Goal: Obtain resource: Obtain resource

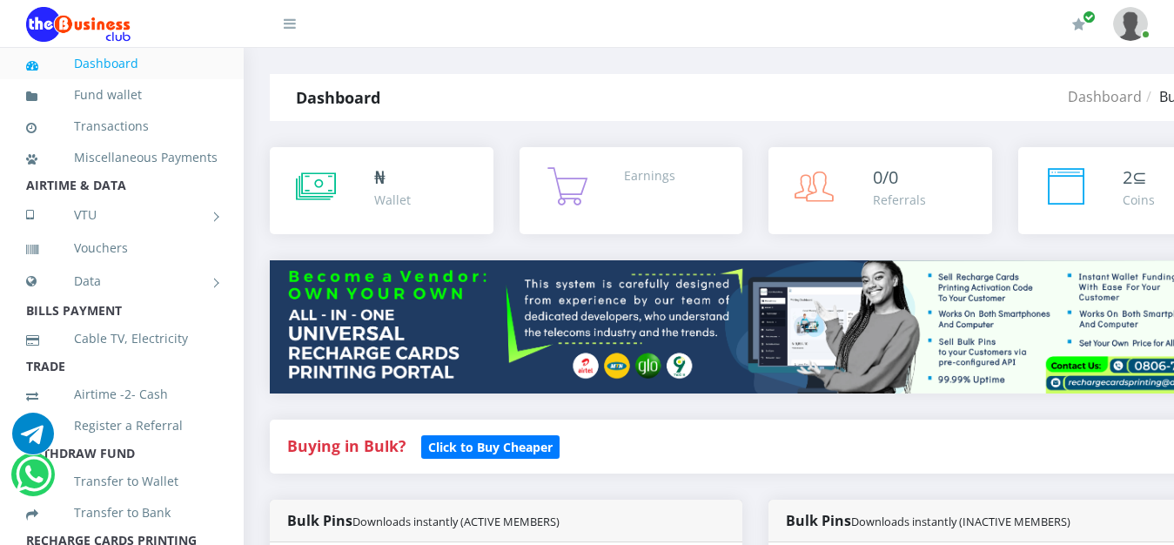
scroll to position [1021, 0]
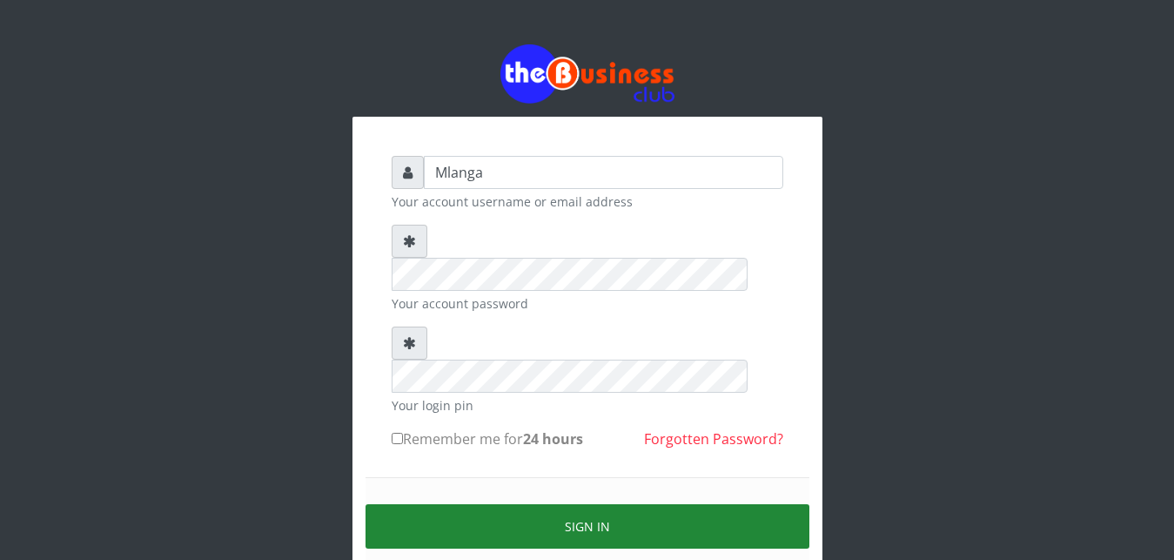
click at [603, 504] on button "Sign in" at bounding box center [588, 526] width 444 height 44
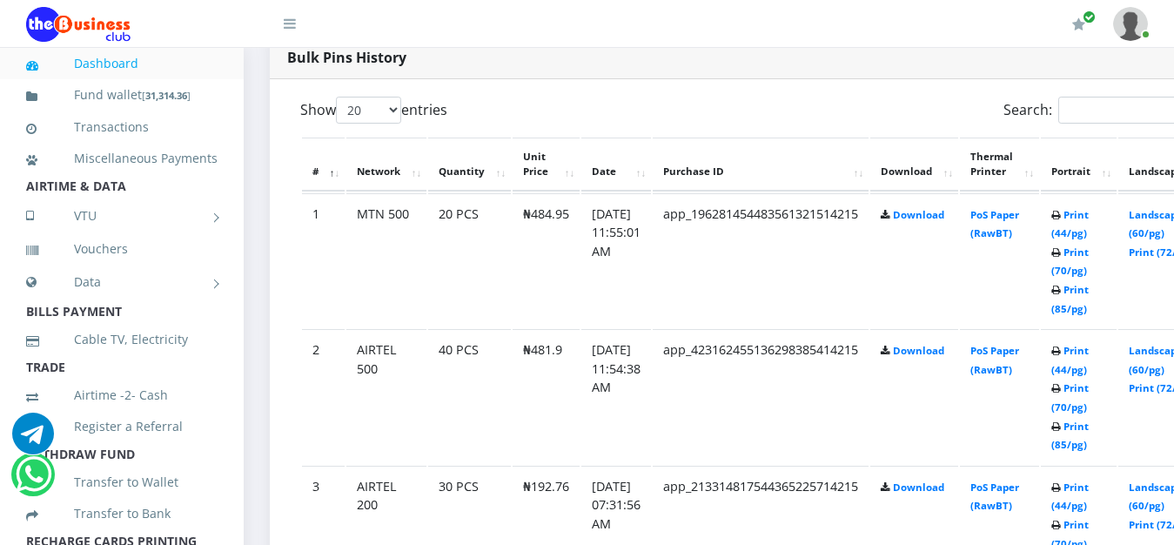
scroll to position [932, 0]
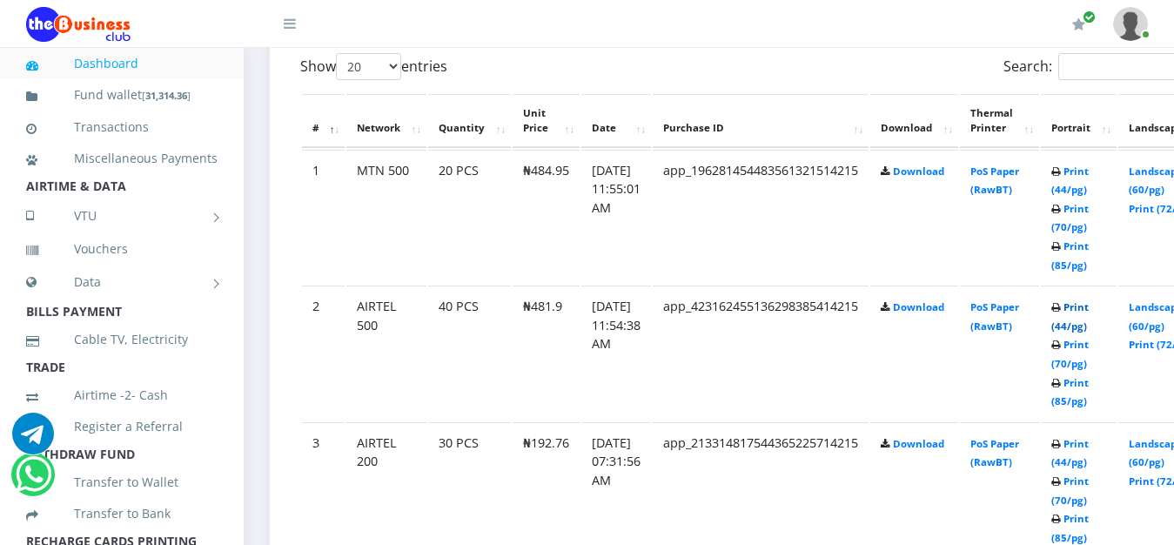
click at [1089, 309] on link "Print (44/pg)" at bounding box center [1069, 316] width 37 height 32
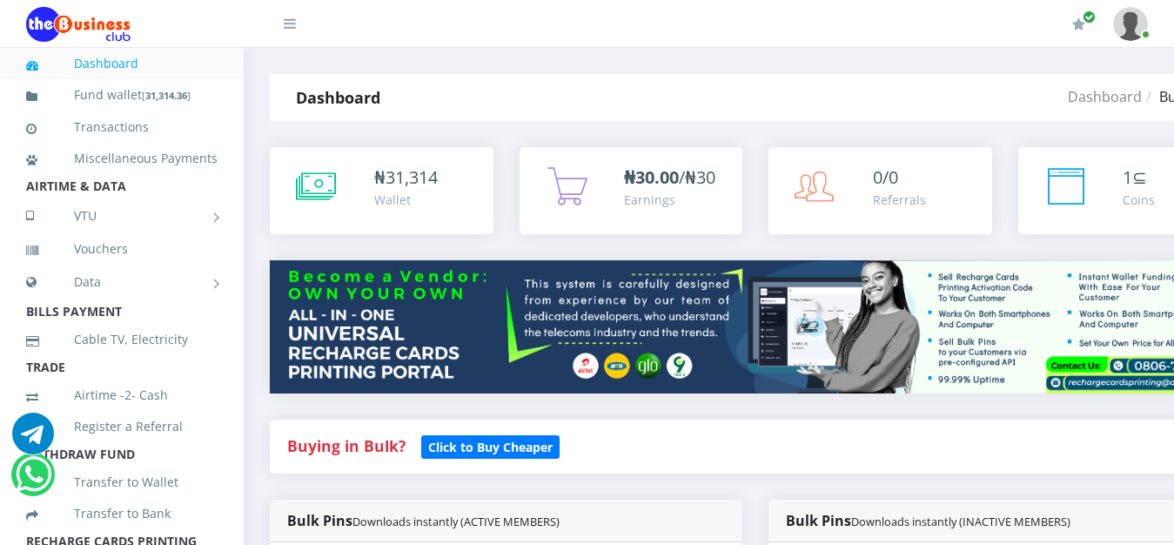
scroll to position [932, 0]
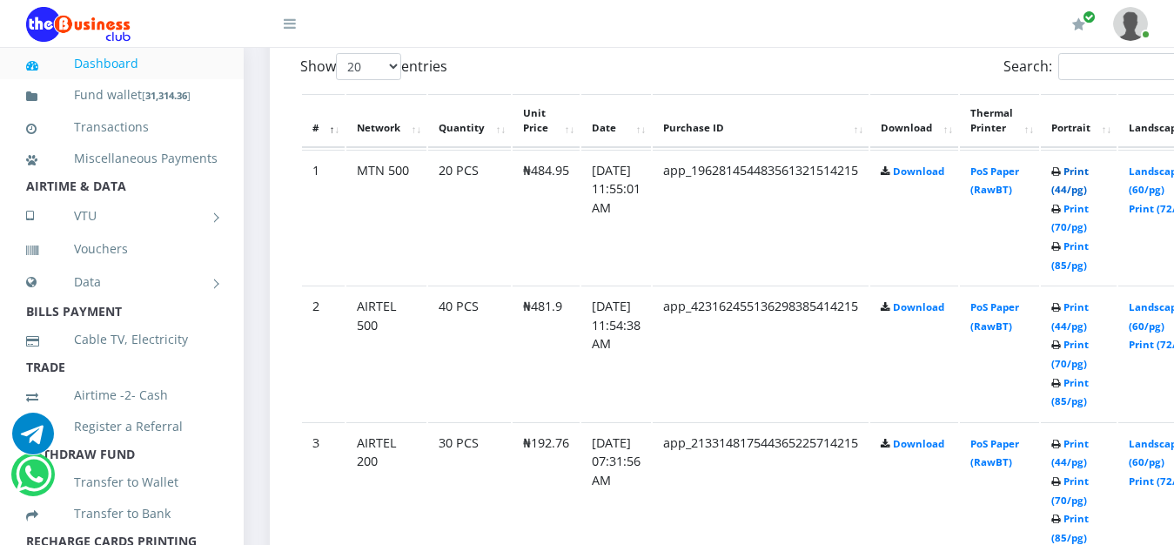
click at [1089, 172] on link "Print (44/pg)" at bounding box center [1069, 180] width 37 height 32
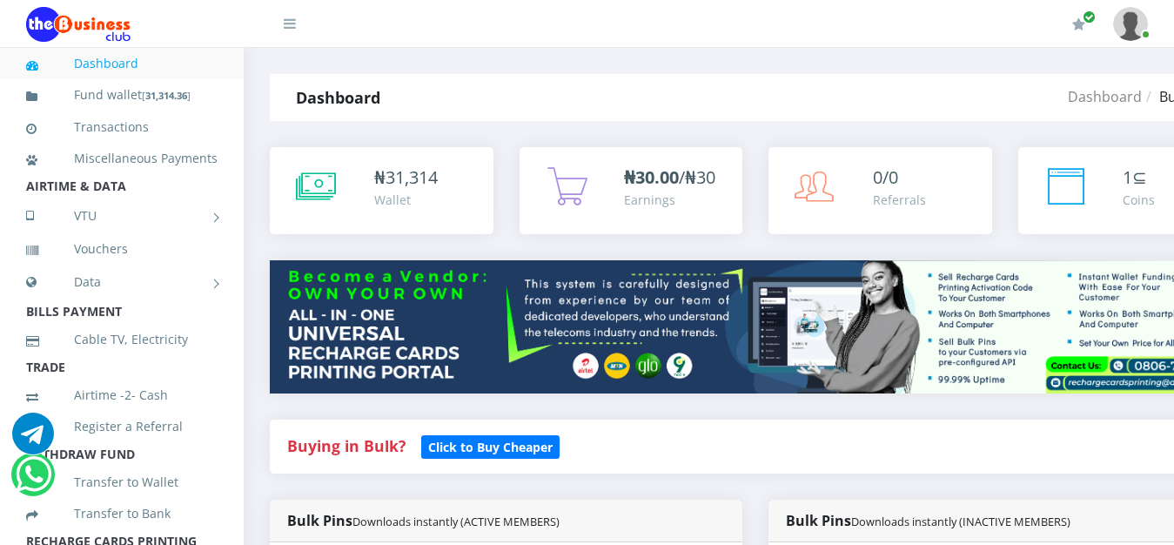
scroll to position [932, 0]
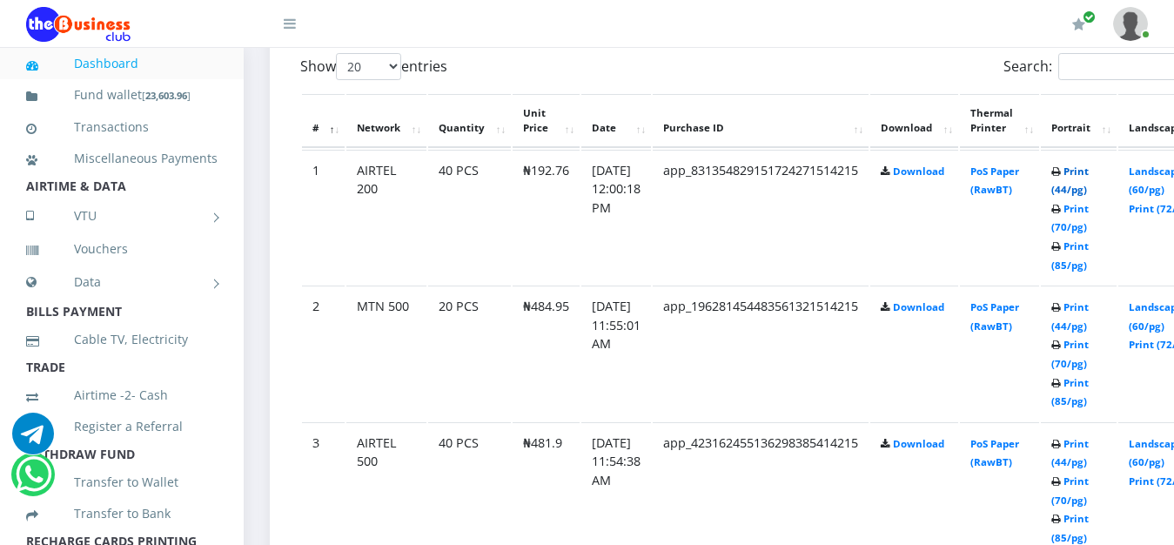
click at [1089, 171] on link "Print (44/pg)" at bounding box center [1069, 180] width 37 height 32
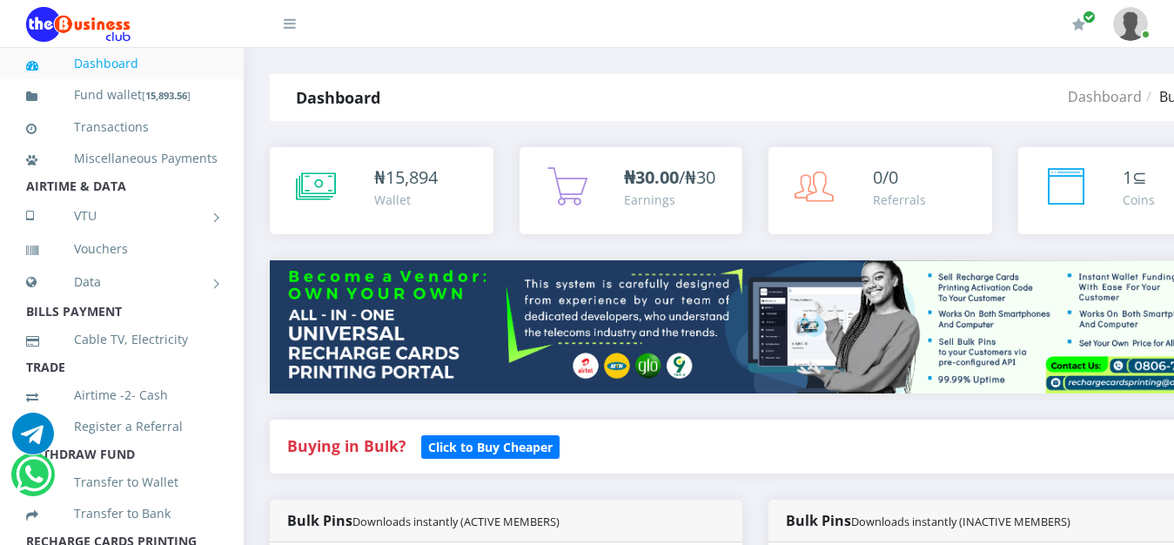
scroll to position [932, 0]
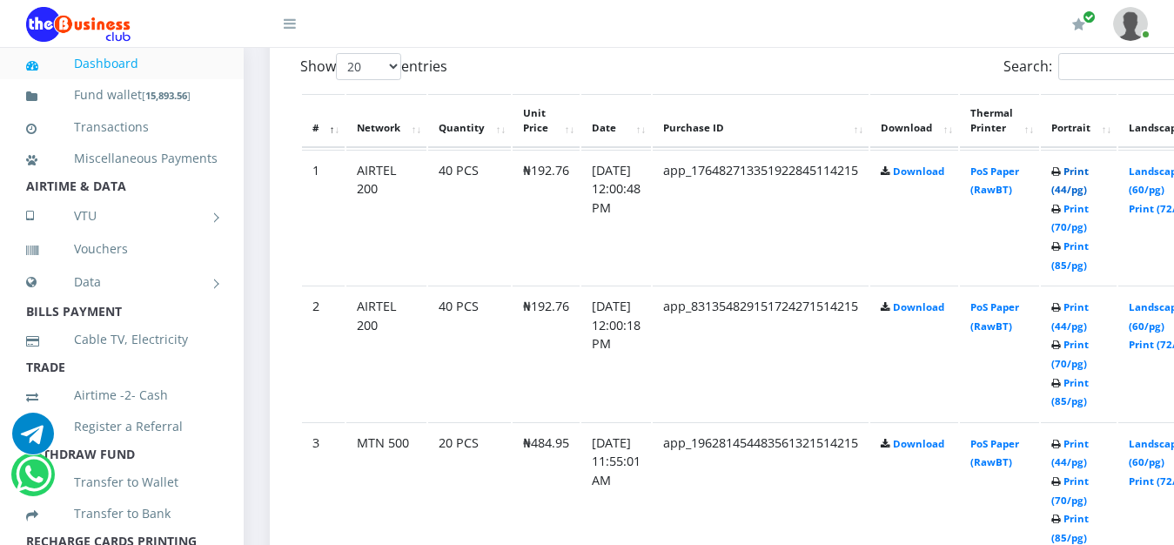
click at [1089, 173] on link "Print (44/pg)" at bounding box center [1069, 180] width 37 height 32
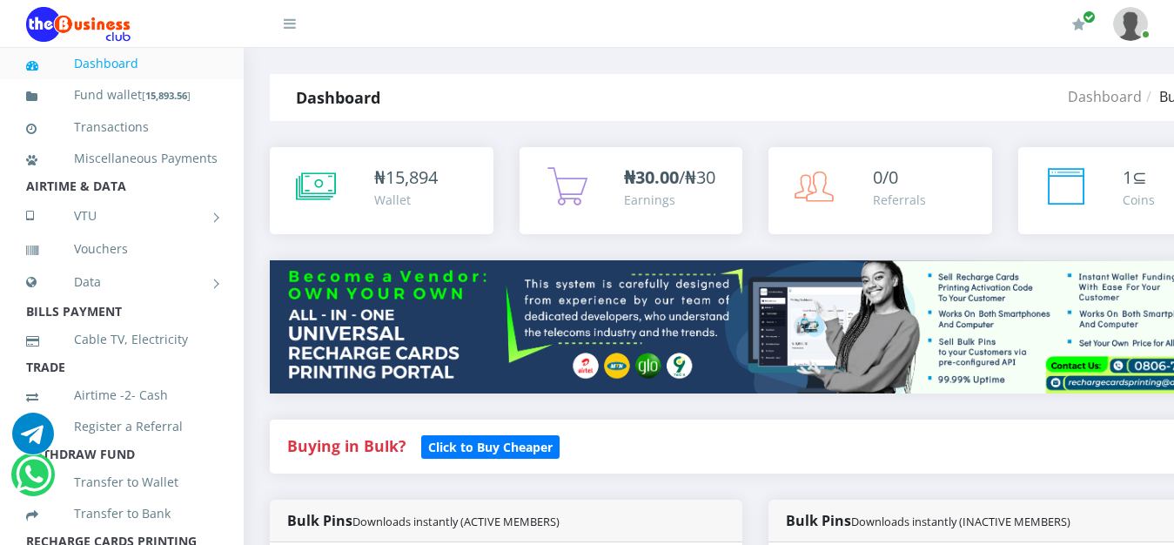
scroll to position [932, 0]
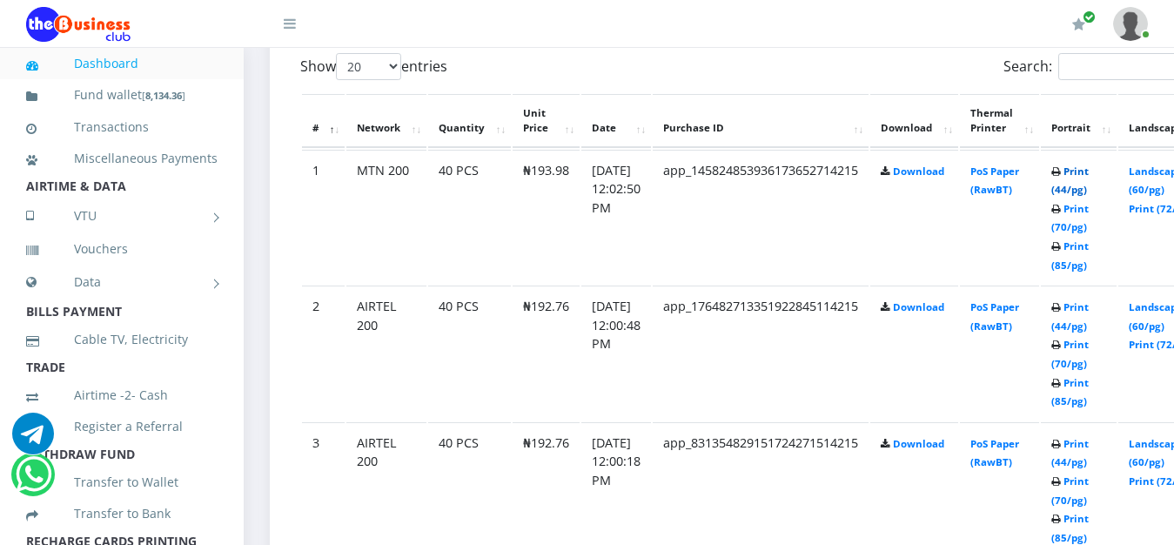
click at [1089, 175] on link "Print (44/pg)" at bounding box center [1069, 180] width 37 height 32
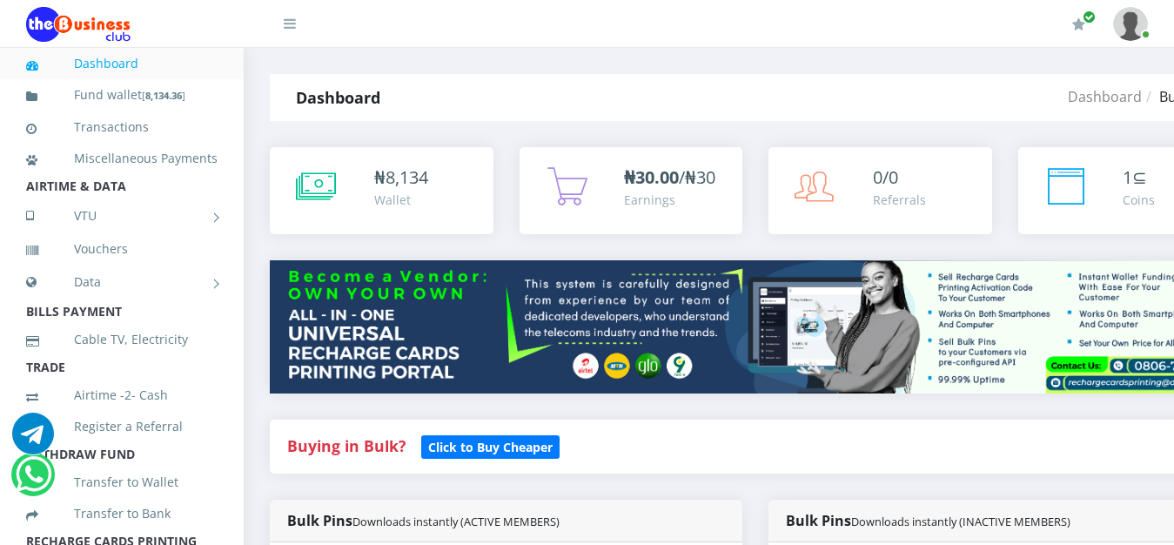
scroll to position [932, 0]
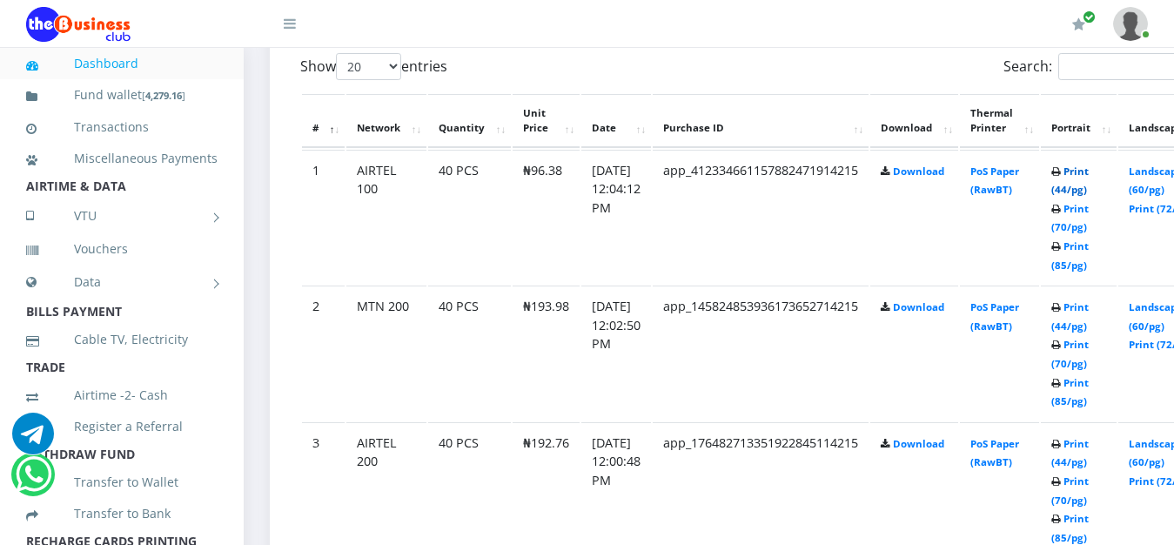
click at [1089, 171] on link "Print (44/pg)" at bounding box center [1069, 180] width 37 height 32
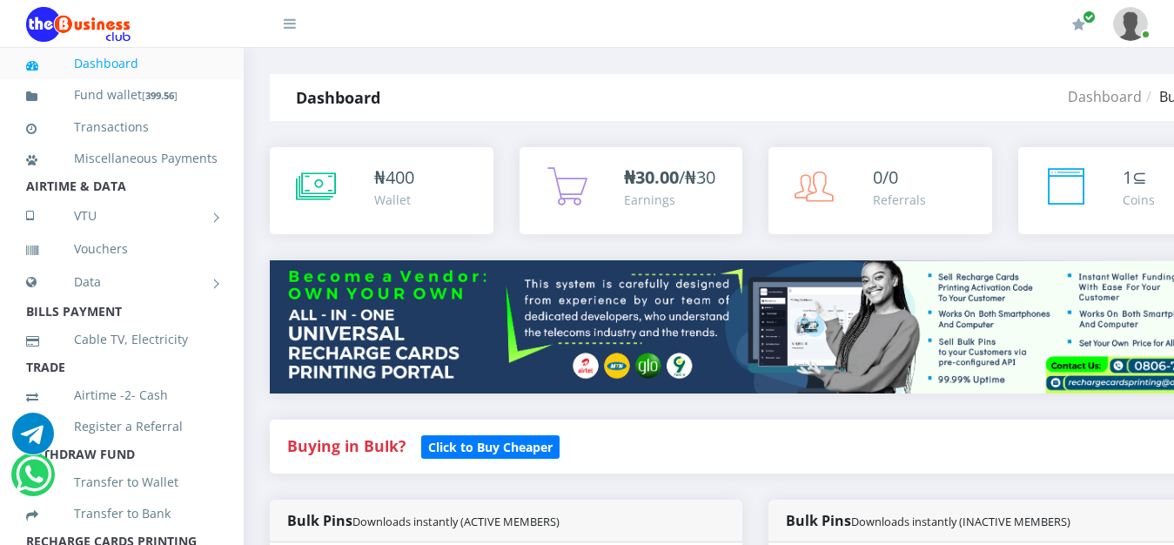
scroll to position [932, 0]
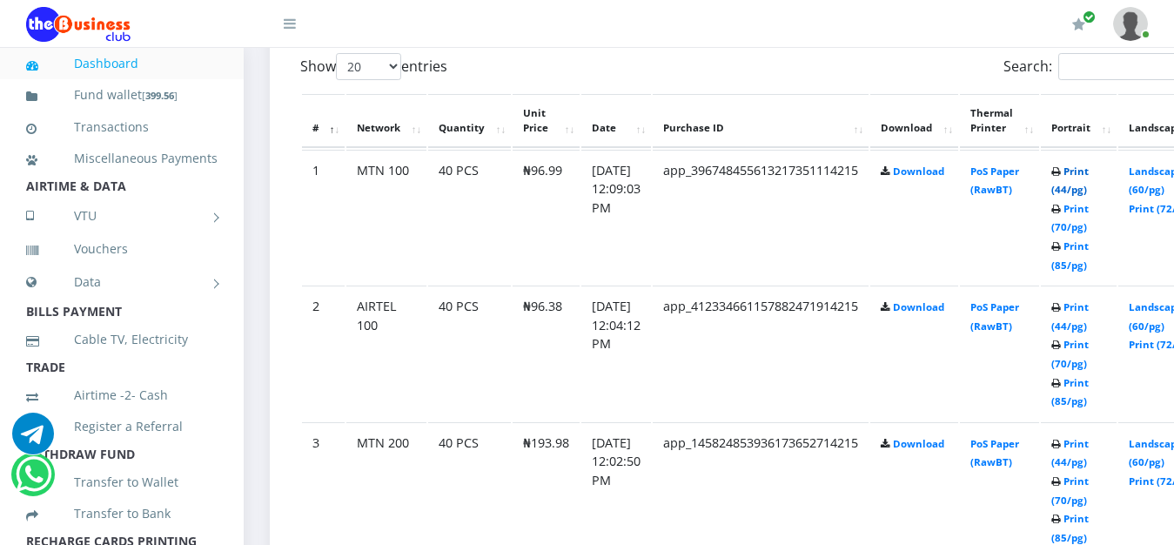
click at [1089, 176] on link "Print (44/pg)" at bounding box center [1069, 180] width 37 height 32
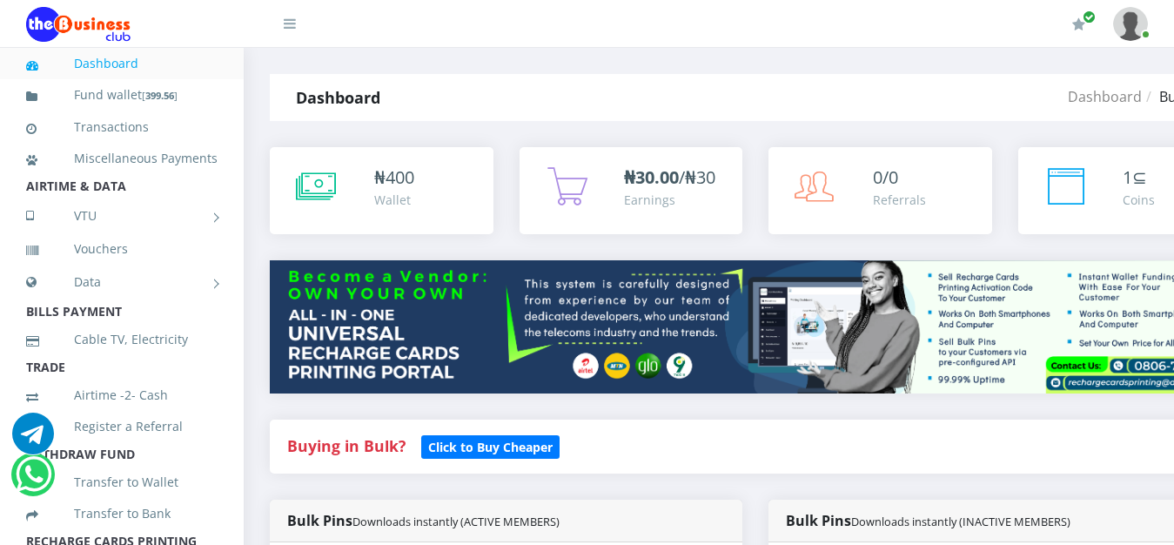
scroll to position [932, 0]
